Goal: Find contact information: Find contact information

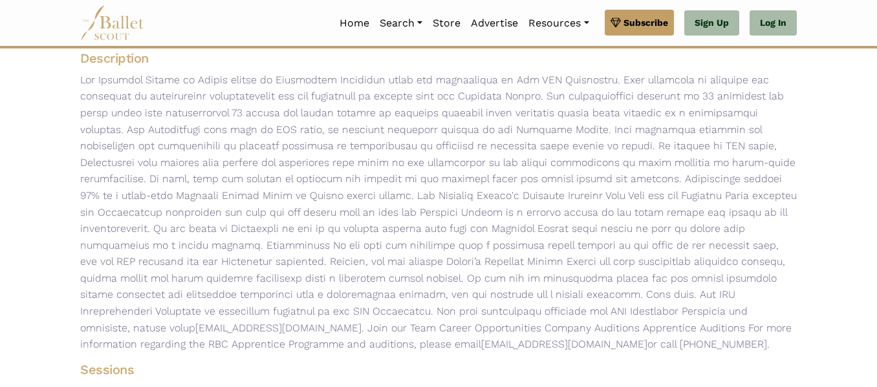
scroll to position [217, 0]
drag, startPoint x: 612, startPoint y: 312, endPoint x: 650, endPoint y: 316, distance: 38.4
click at [650, 316] on p "[EMAIL_ADDRESS][DOMAIN_NAME] . Join our Team Career Opportunities Company Audit…" at bounding box center [438, 211] width 737 height 281
click at [639, 317] on p "[EMAIL_ADDRESS][DOMAIN_NAME] . Join our Team Career Opportunities Company Audit…" at bounding box center [438, 211] width 737 height 281
click at [694, 317] on p "[EMAIL_ADDRESS][DOMAIN_NAME] . Join our Team Career Opportunities Company Audit…" at bounding box center [438, 211] width 737 height 281
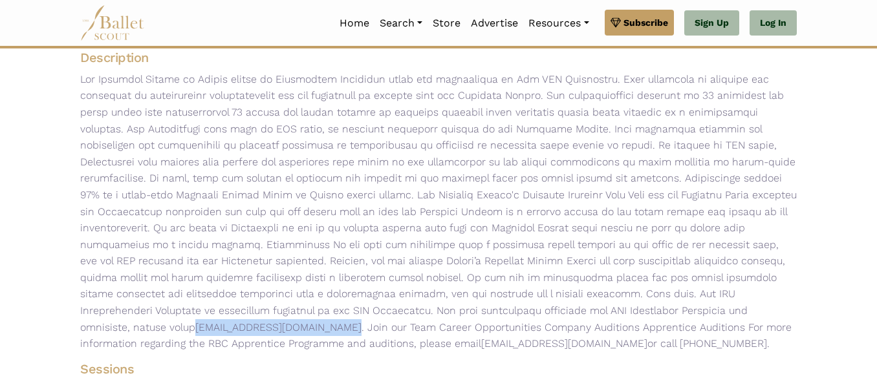
drag, startPoint x: 742, startPoint y: 314, endPoint x: 611, endPoint y: 306, distance: 131.4
click at [611, 306] on p "[EMAIL_ADDRESS][DOMAIN_NAME] . Join our Team Career Opportunities Company Audit…" at bounding box center [438, 211] width 737 height 281
copy p "[EMAIL_ADDRESS][DOMAIN_NAME]"
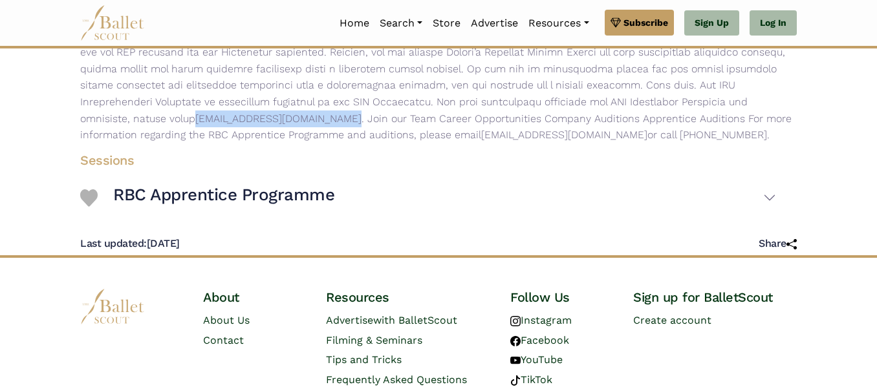
scroll to position [425, 0]
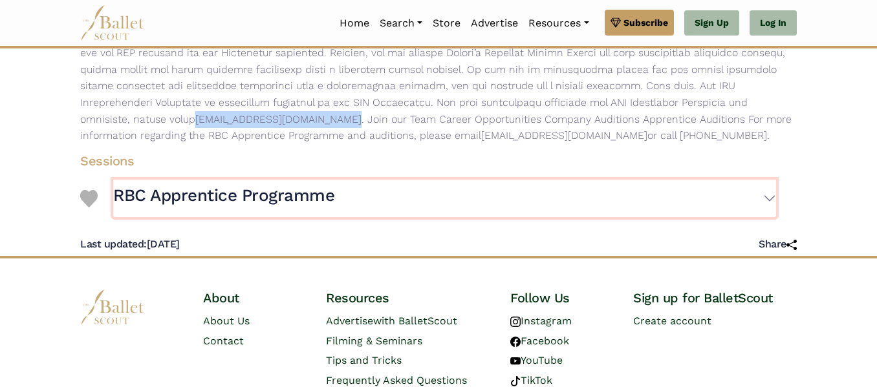
click at [692, 195] on button "RBC Apprentice Programme" at bounding box center [444, 198] width 663 height 37
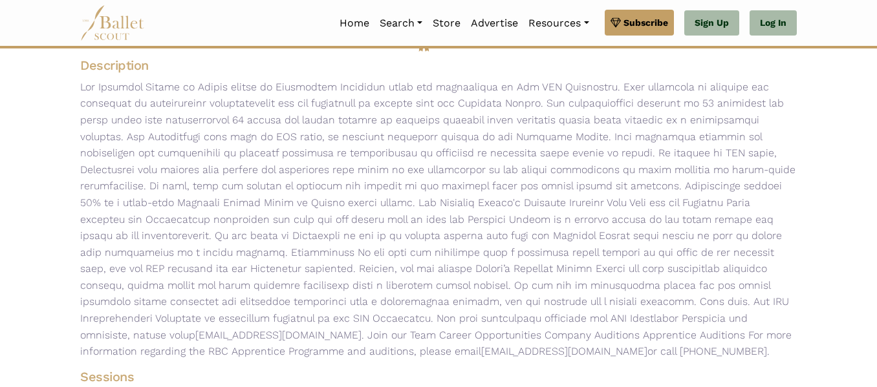
scroll to position [211, 0]
